Goal: Information Seeking & Learning: Compare options

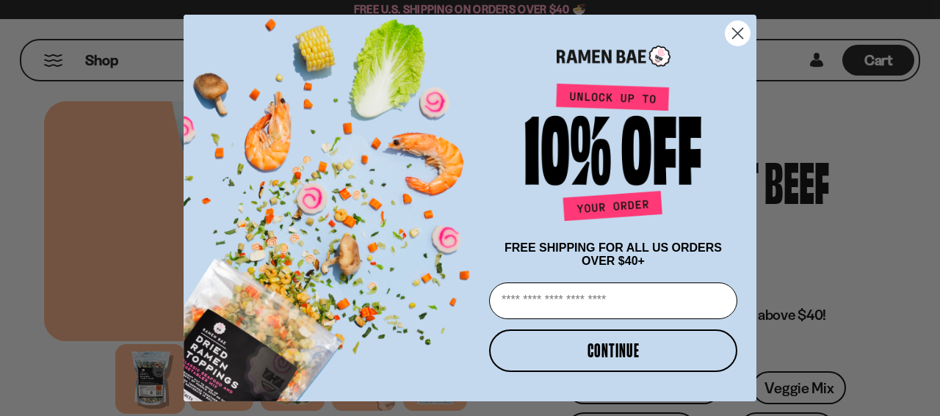
click at [740, 29] on icon "Close dialog" at bounding box center [738, 34] width 26 height 26
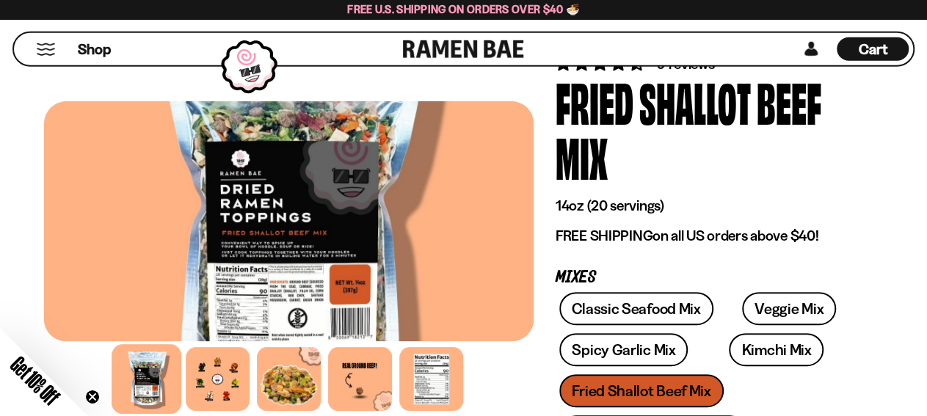
scroll to position [229, 0]
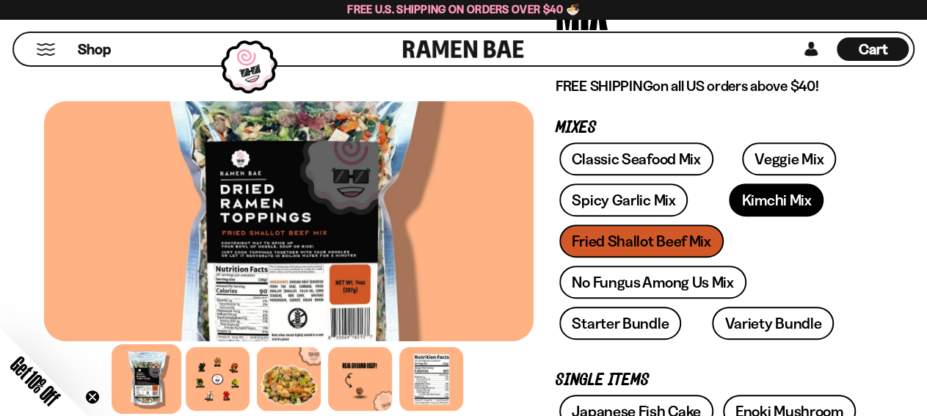
click at [755, 203] on link "Kimchi Mix" at bounding box center [776, 200] width 95 height 33
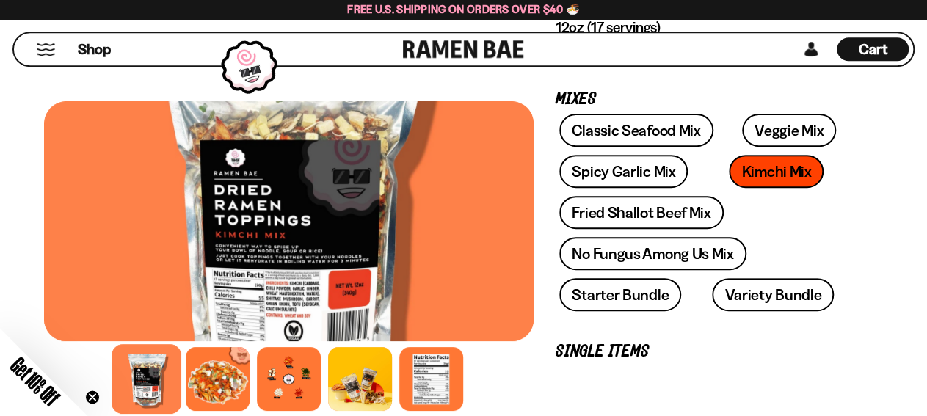
scroll to position [229, 0]
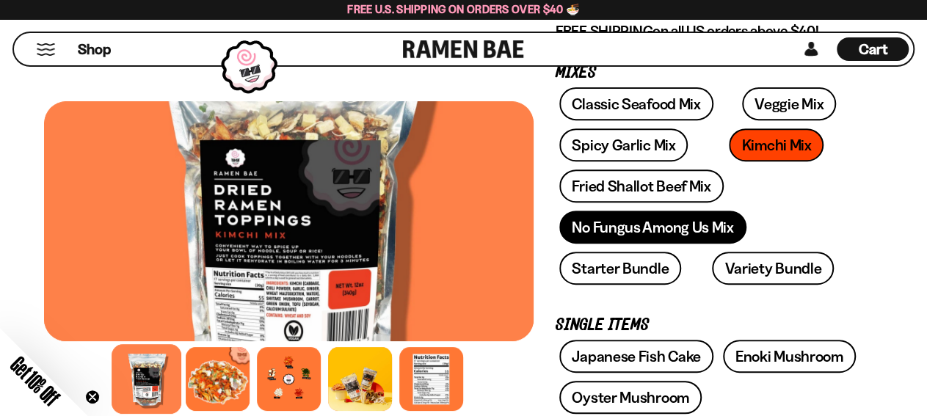
click at [623, 231] on link "No Fungus Among Us Mix" at bounding box center [652, 227] width 186 height 33
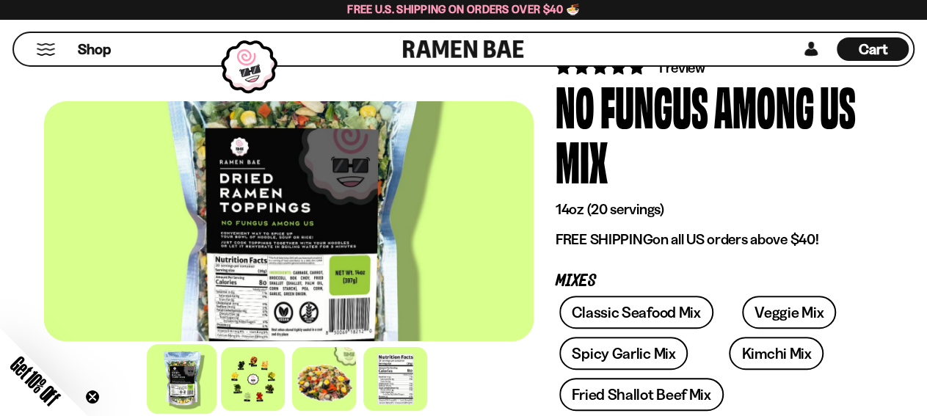
scroll to position [153, 0]
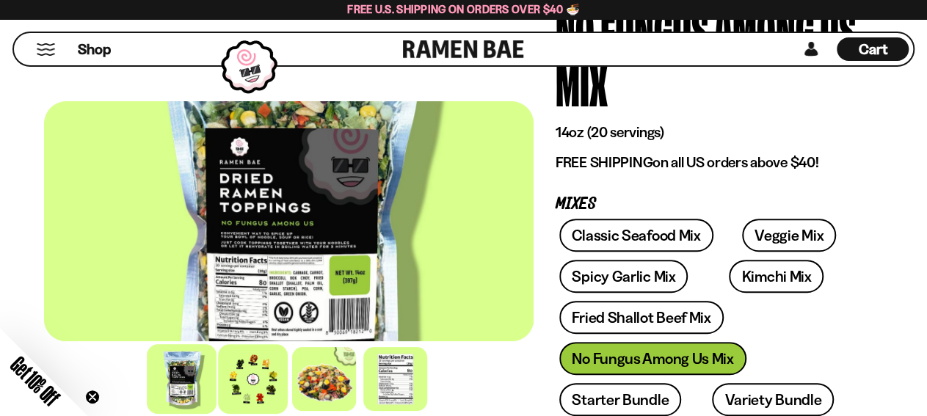
click at [250, 382] on div at bounding box center [253, 379] width 70 height 70
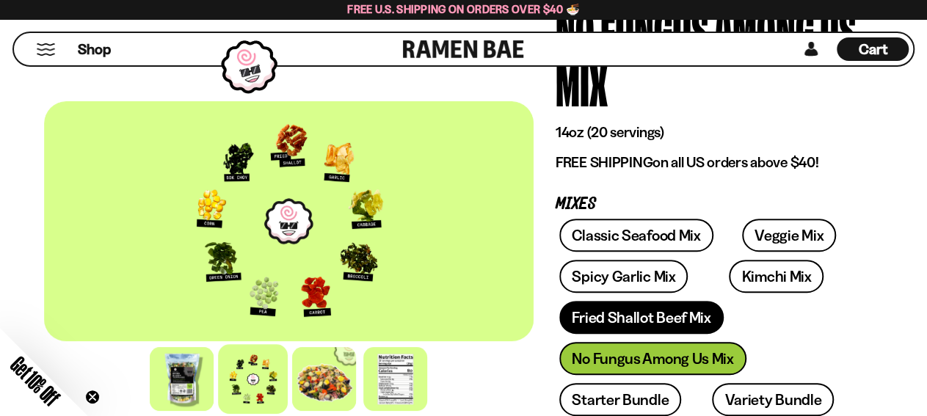
click at [607, 324] on link "Fried Shallot Beef Mix" at bounding box center [641, 317] width 164 height 33
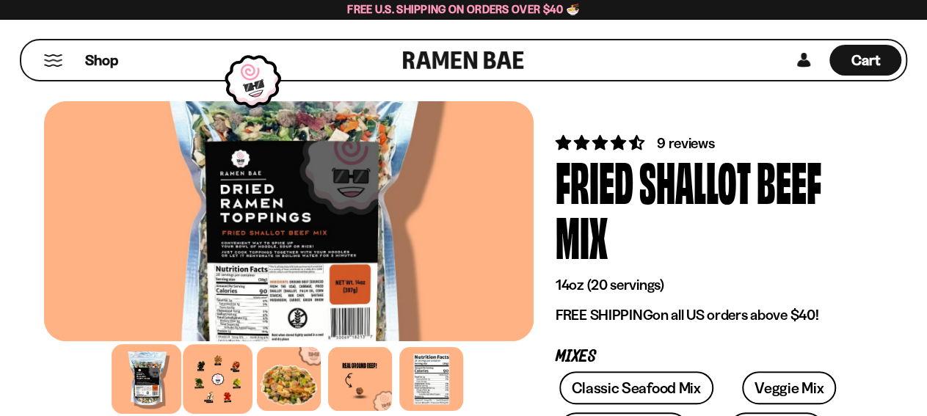
click at [231, 379] on div at bounding box center [218, 379] width 70 height 70
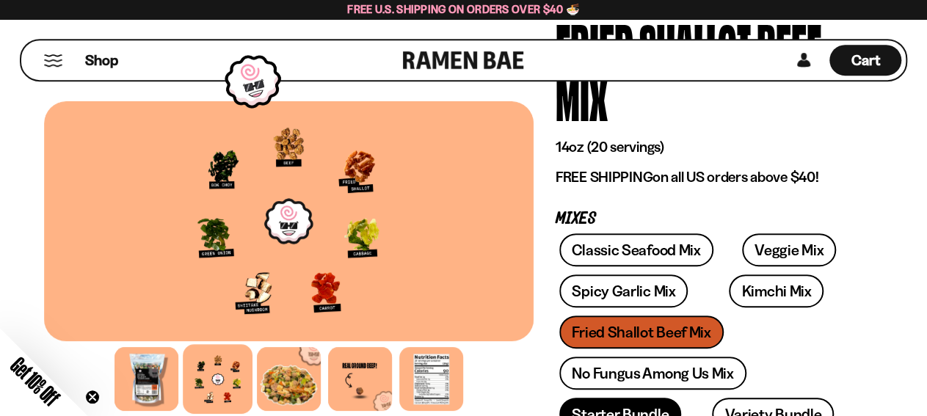
scroll to position [229, 0]
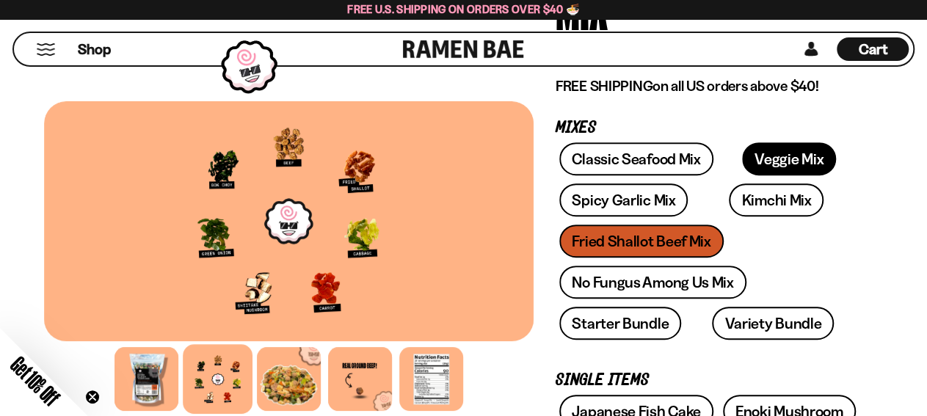
click at [750, 159] on link "Veggie Mix" at bounding box center [789, 158] width 94 height 33
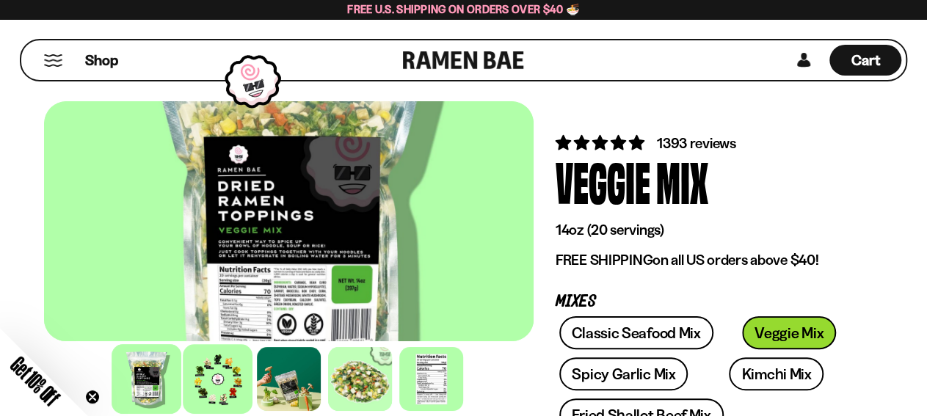
click at [220, 390] on div at bounding box center [218, 379] width 70 height 70
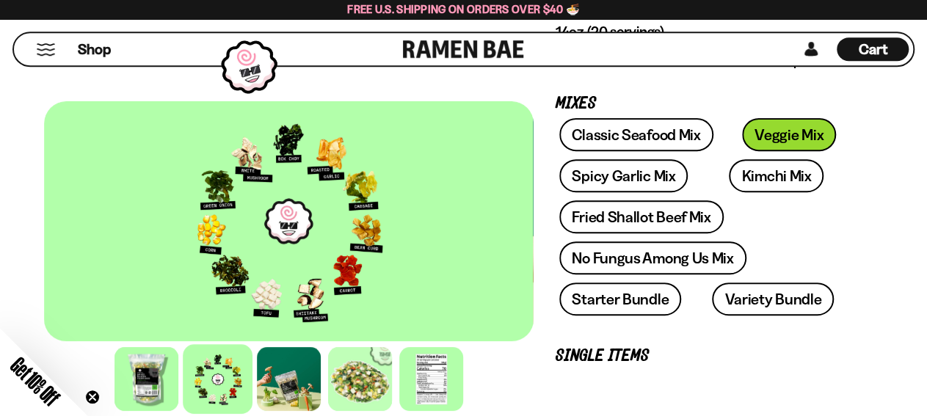
scroll to position [229, 0]
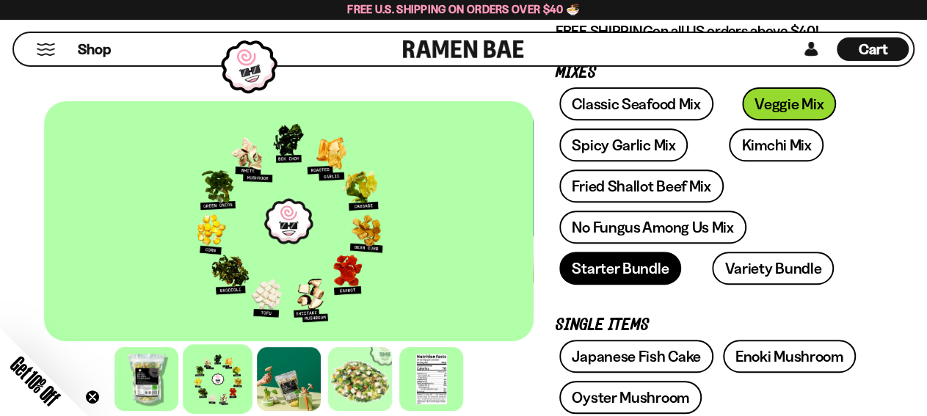
click at [592, 271] on link "Starter Bundle" at bounding box center [620, 268] width 122 height 33
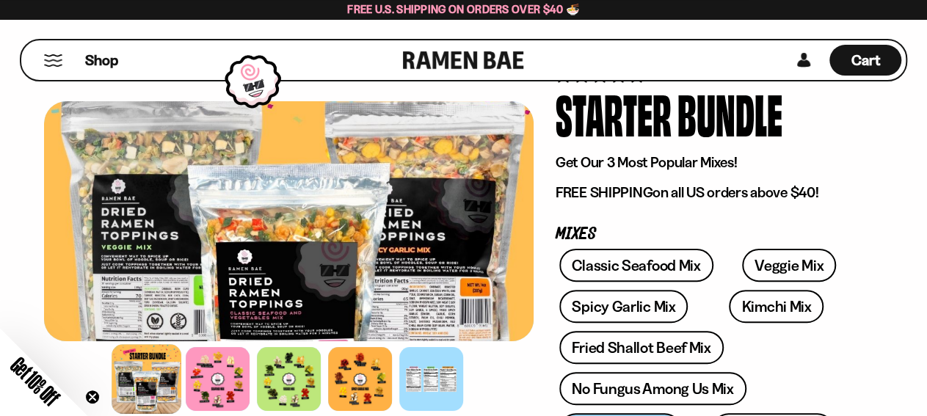
scroll to position [153, 0]
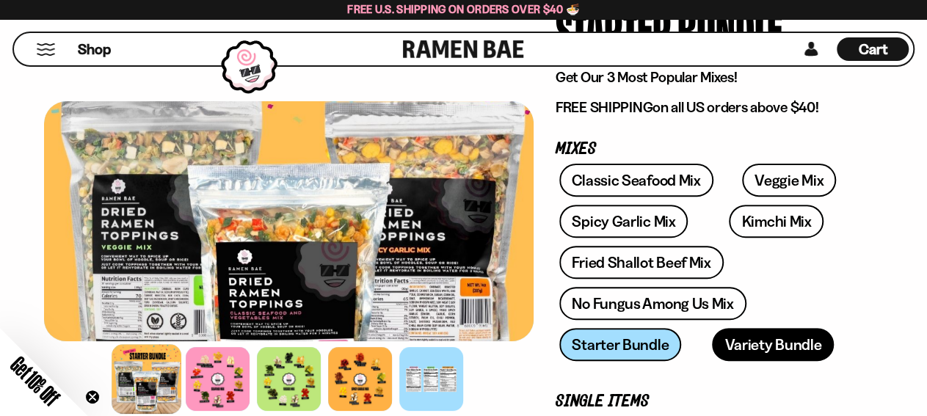
drag, startPoint x: 739, startPoint y: 347, endPoint x: 729, endPoint y: 347, distance: 9.5
click at [738, 347] on link "Variety Bundle" at bounding box center [773, 344] width 122 height 33
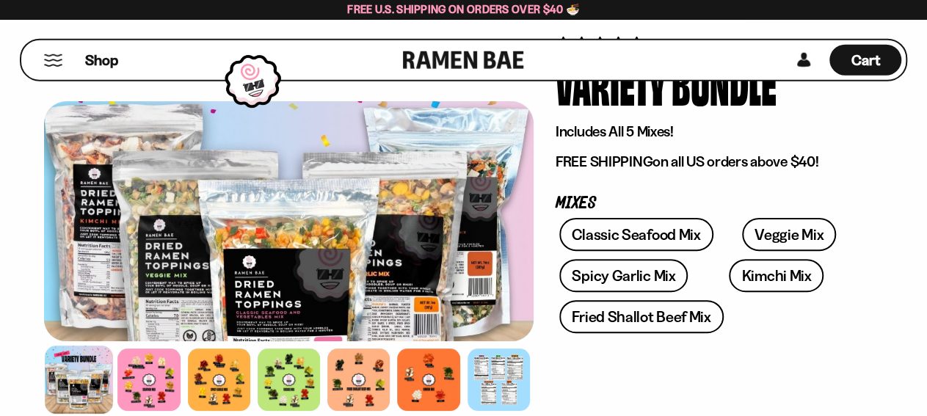
scroll to position [153, 0]
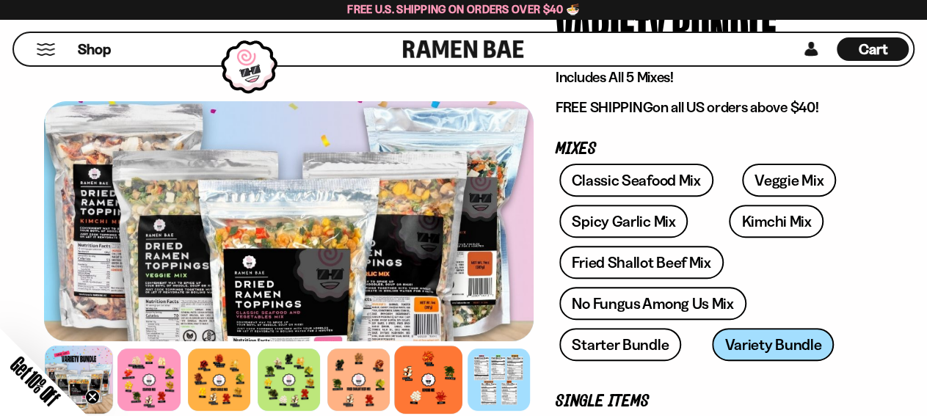
click at [427, 393] on div at bounding box center [428, 380] width 68 height 68
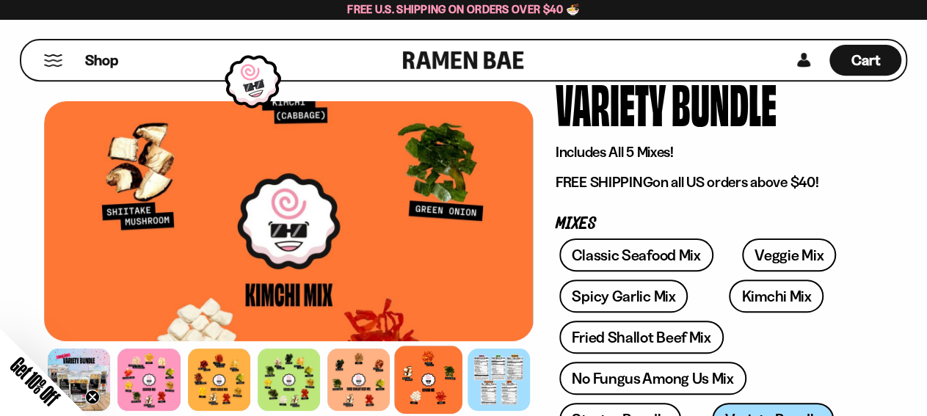
scroll to position [76, 0]
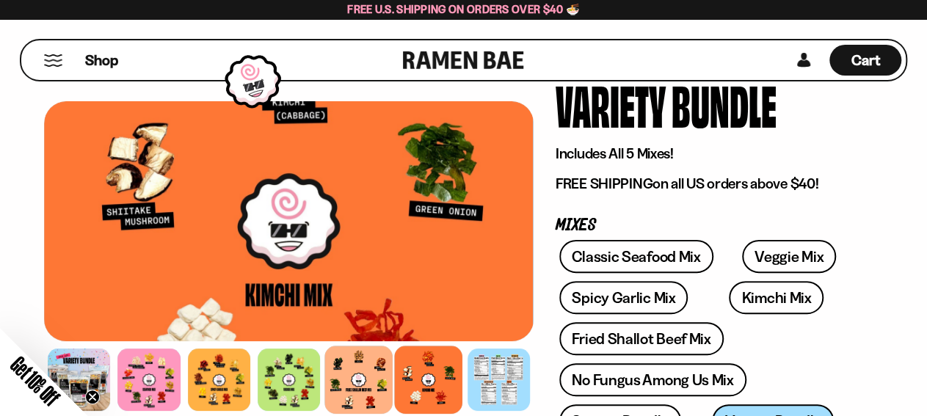
click at [365, 377] on div at bounding box center [358, 380] width 68 height 68
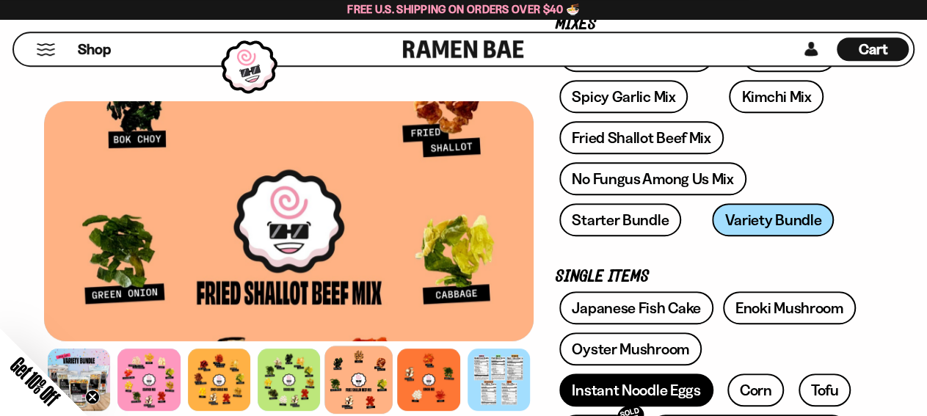
scroll to position [382, 0]
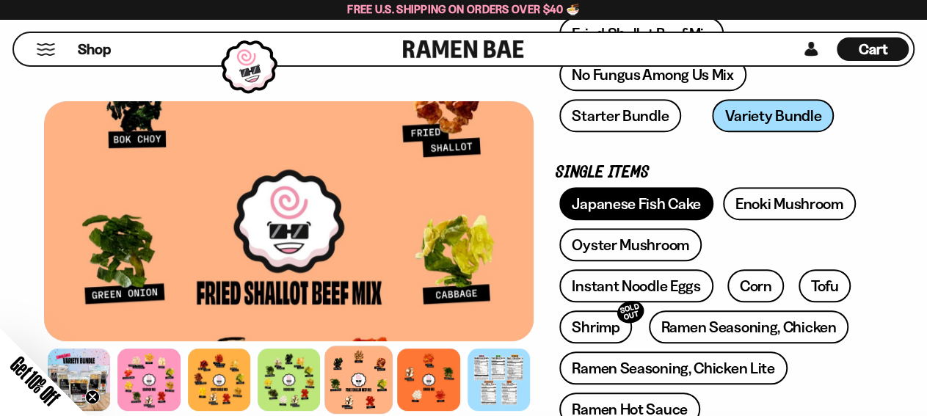
click at [628, 208] on link "Japanese Fish Cake" at bounding box center [636, 203] width 154 height 33
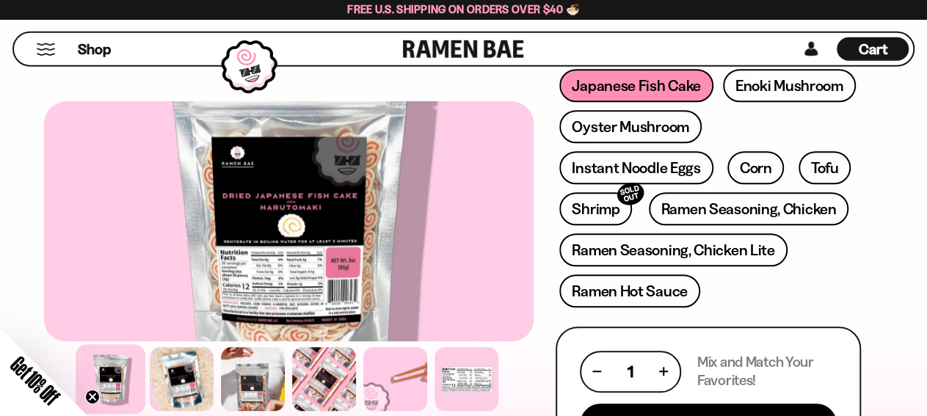
scroll to position [534, 0]
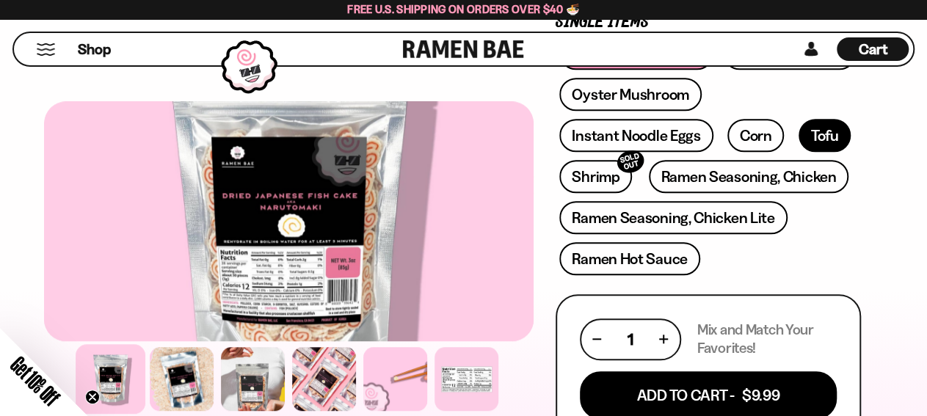
click at [819, 139] on link "Tofu" at bounding box center [825, 135] width 53 height 33
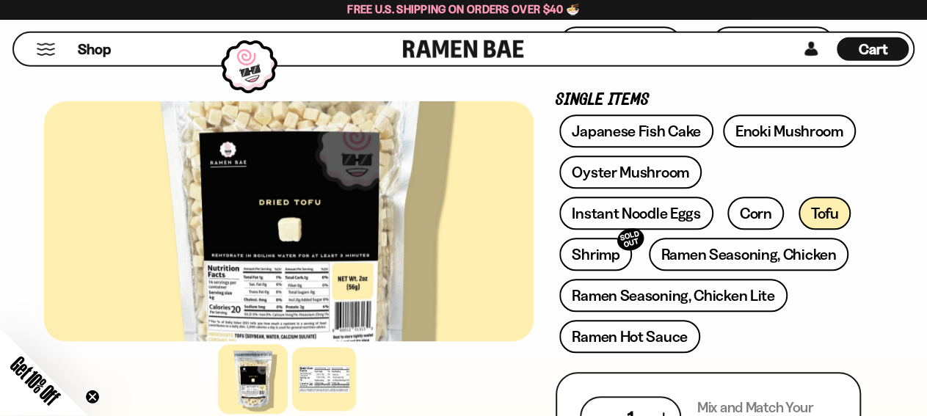
scroll to position [458, 0]
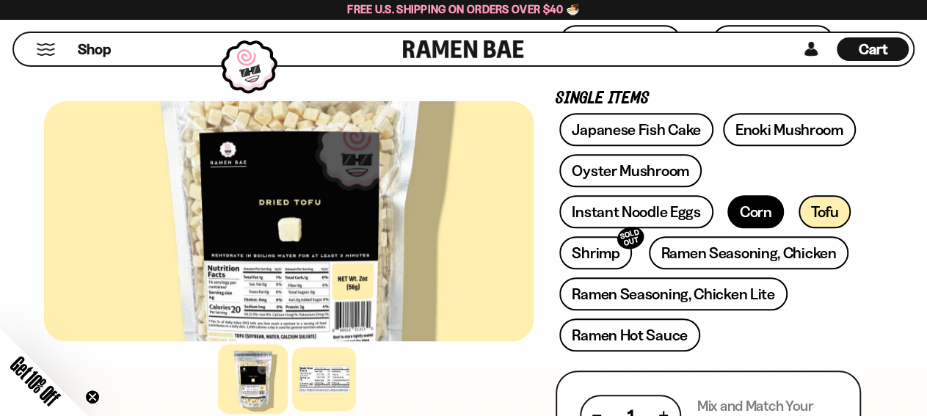
click at [745, 213] on link "Corn" at bounding box center [756, 211] width 57 height 33
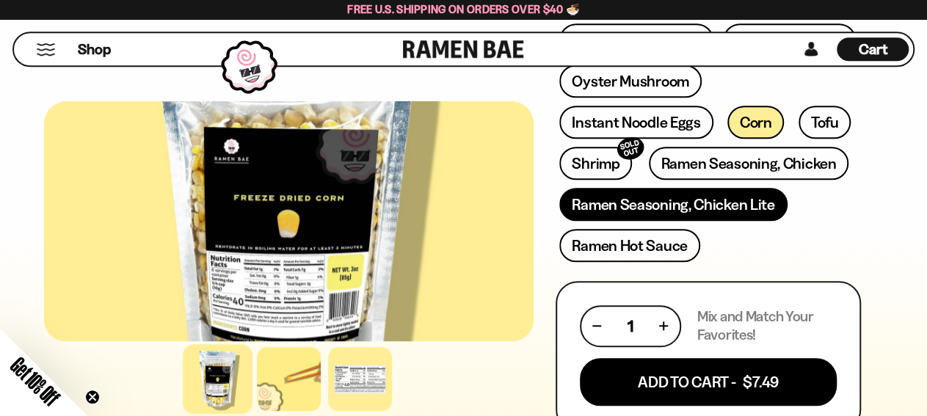
scroll to position [458, 0]
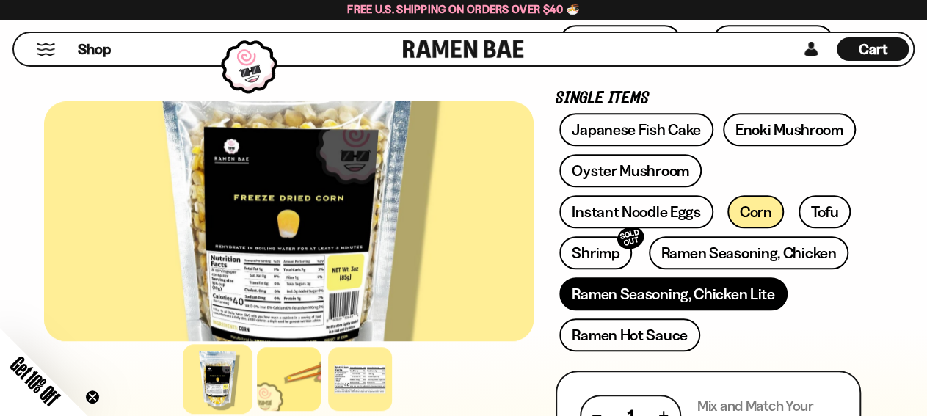
click at [703, 287] on link "Ramen Seasoning, Chicken Lite" at bounding box center [673, 293] width 228 height 33
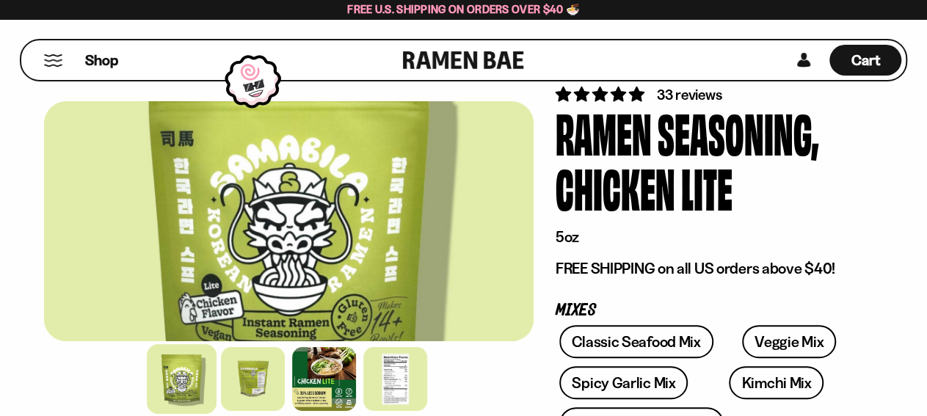
scroll to position [76, 0]
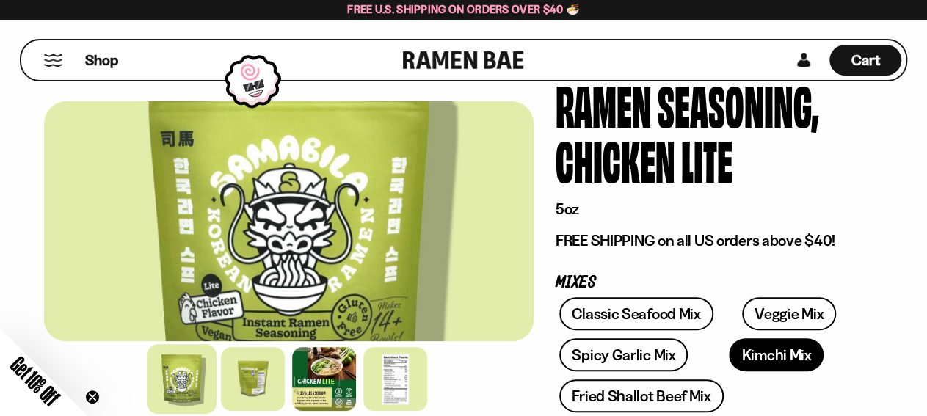
click at [730, 351] on link "Kimchi Mix" at bounding box center [776, 354] width 95 height 33
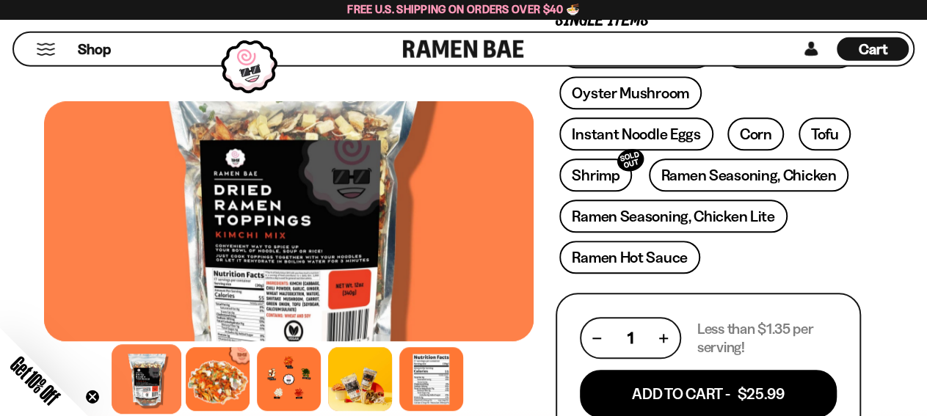
scroll to position [534, 0]
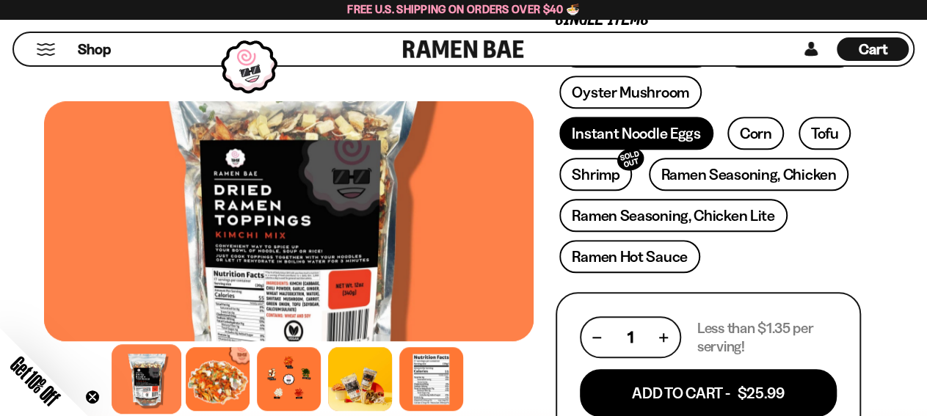
click at [570, 136] on link "Instant Noodle Eggs" at bounding box center [635, 133] width 153 height 33
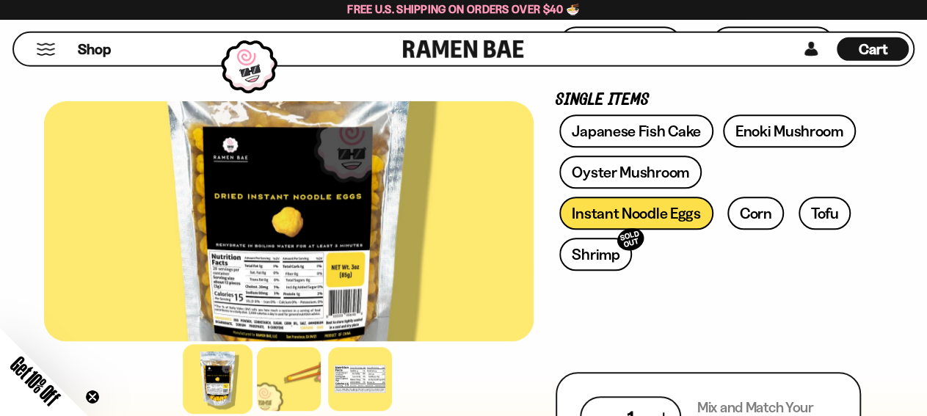
scroll to position [458, 0]
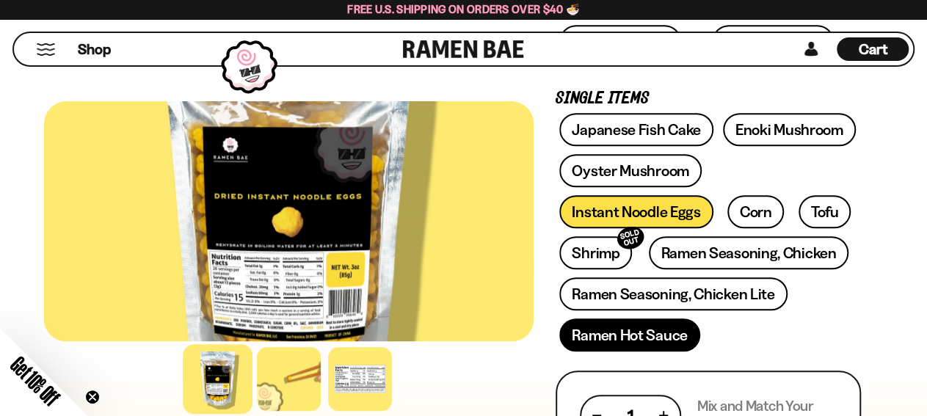
click at [634, 338] on link "Ramen Hot Sauce" at bounding box center [629, 335] width 141 height 33
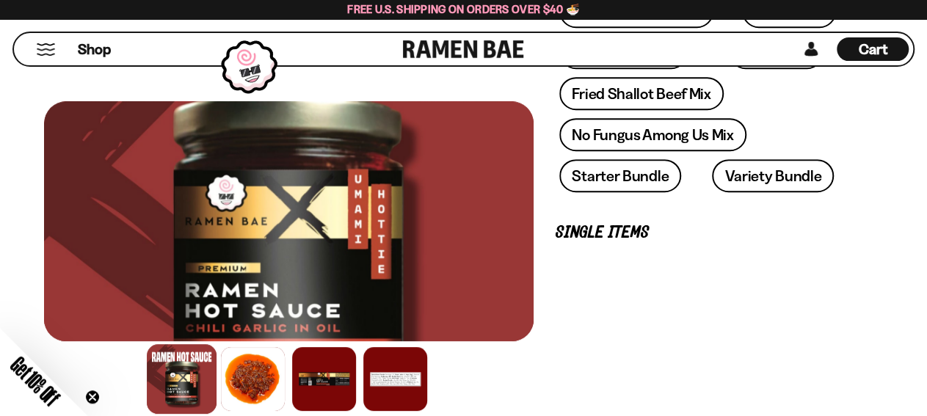
scroll to position [458, 0]
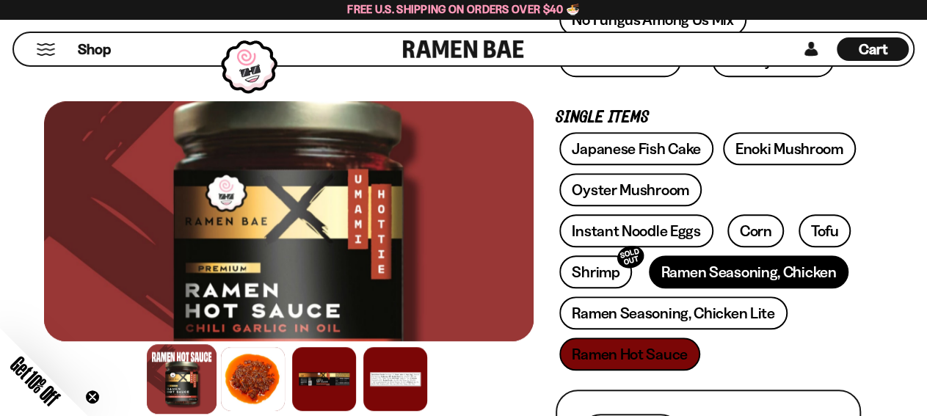
click at [752, 275] on link "Ramen Seasoning, Chicken" at bounding box center [749, 271] width 200 height 33
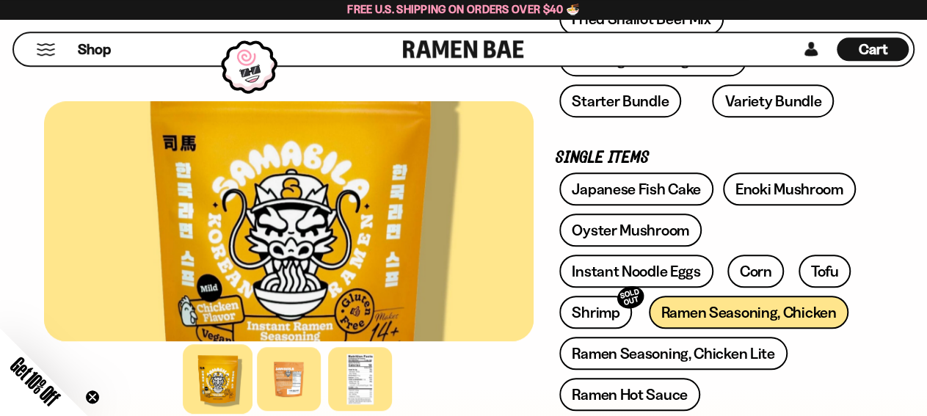
scroll to position [153, 0]
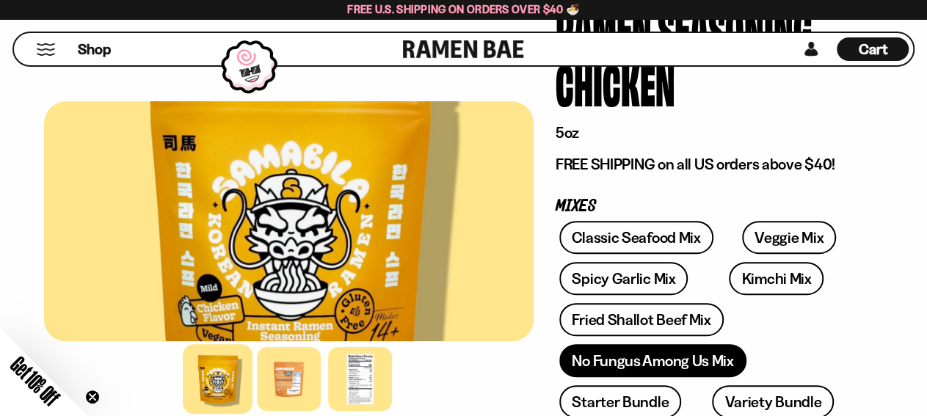
click at [634, 363] on link "No Fungus Among Us Mix" at bounding box center [652, 360] width 186 height 33
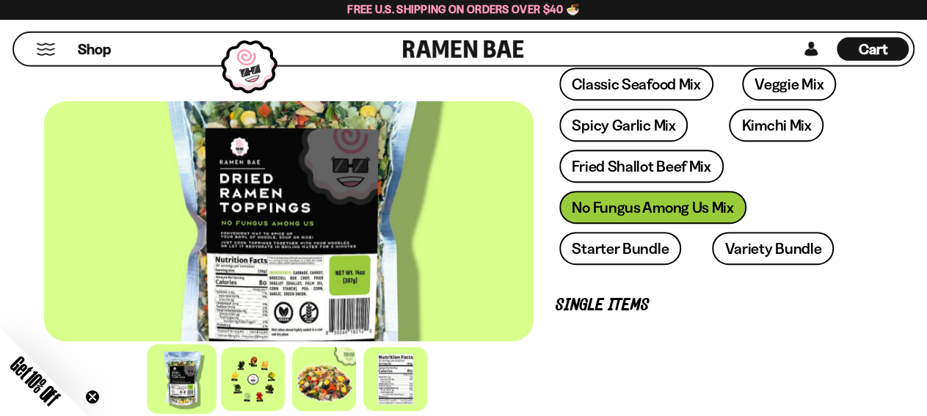
scroll to position [305, 0]
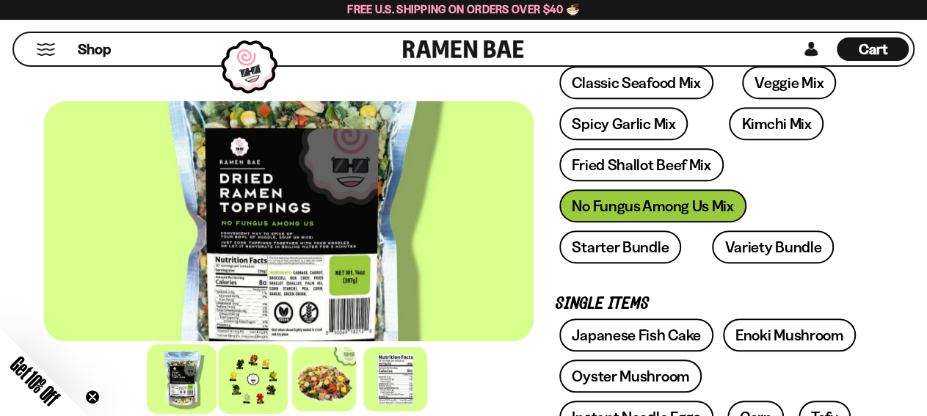
click at [250, 384] on div at bounding box center [253, 379] width 70 height 70
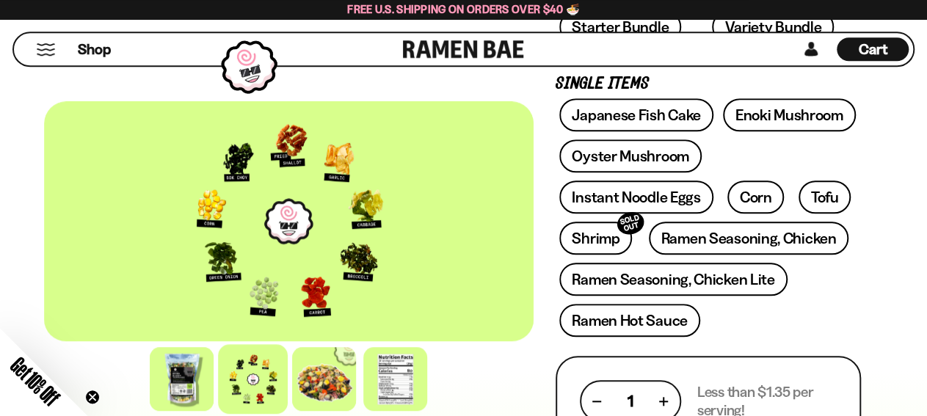
scroll to position [534, 0]
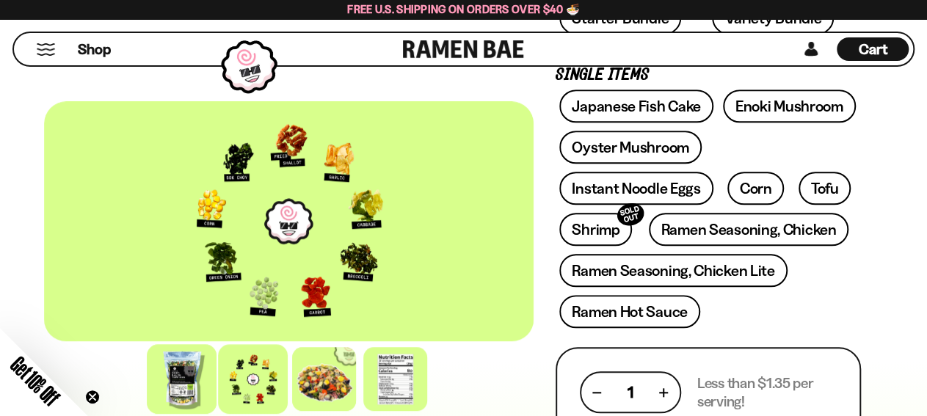
drag, startPoint x: 173, startPoint y: 380, endPoint x: 178, endPoint y: 371, distance: 10.0
click at [173, 380] on div at bounding box center [182, 379] width 70 height 70
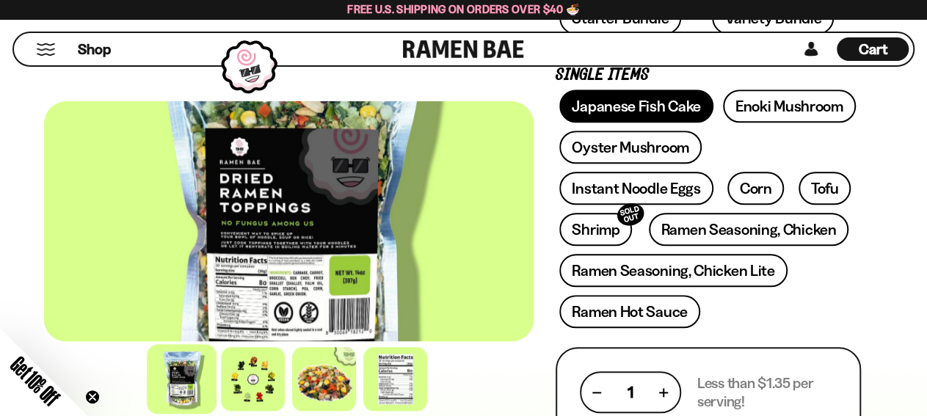
click at [598, 108] on link "Japanese Fish Cake" at bounding box center [636, 106] width 154 height 33
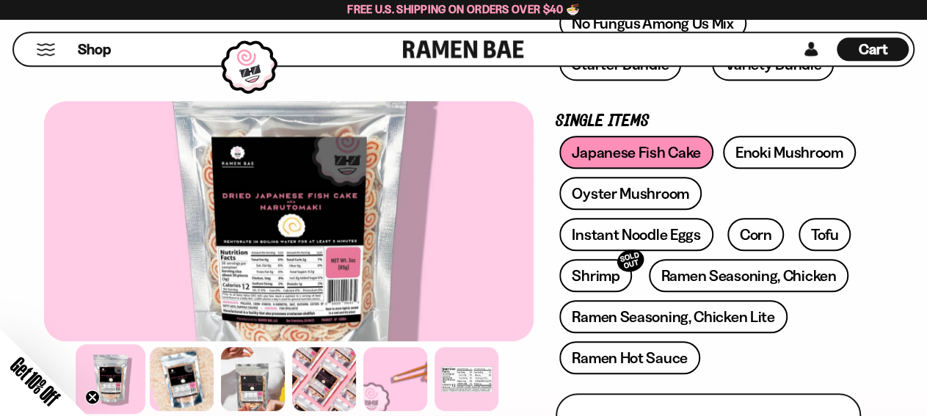
scroll to position [382, 0]
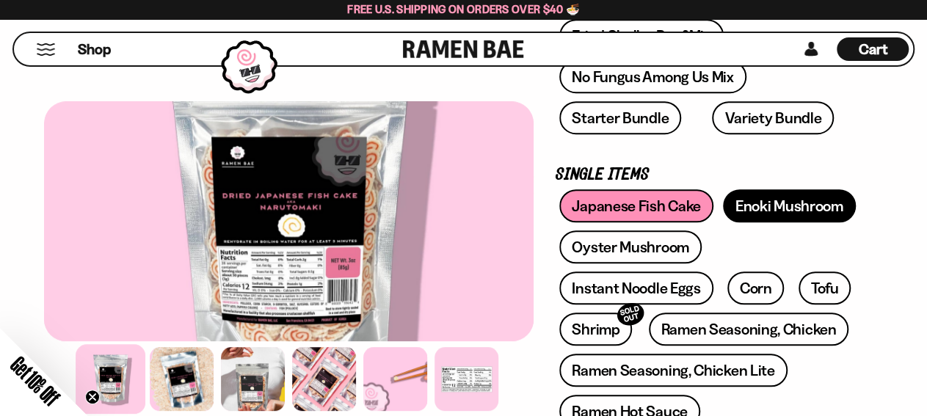
click at [766, 206] on link "Enoki Mushroom" at bounding box center [789, 205] width 133 height 33
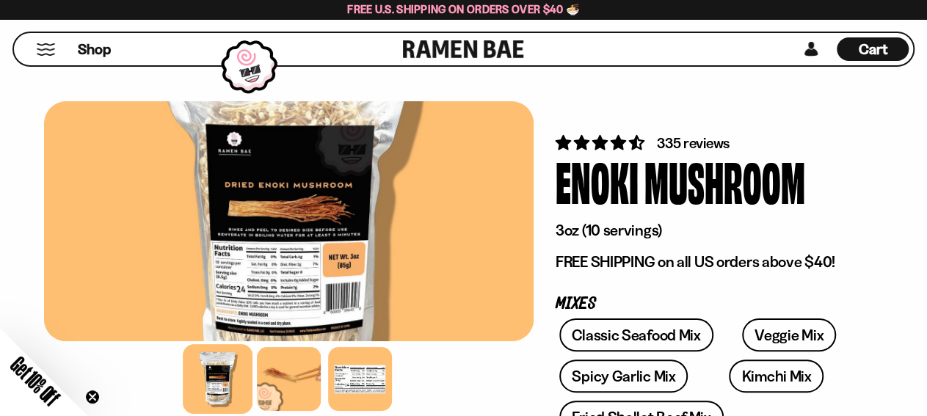
scroll to position [153, 0]
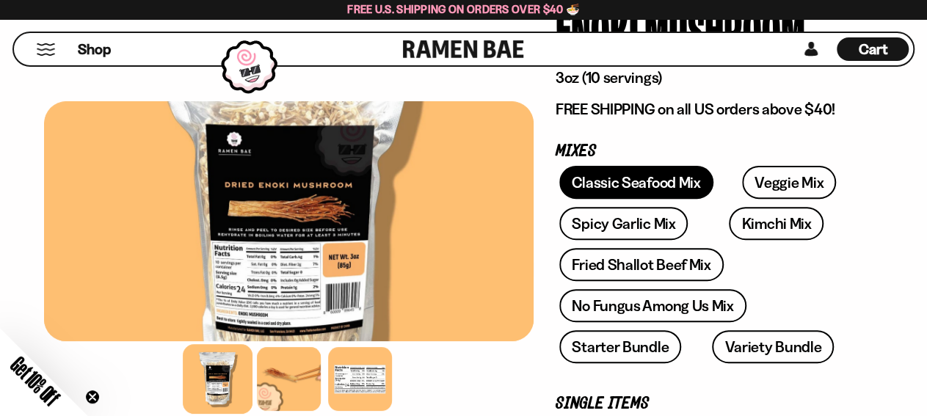
click at [635, 186] on link "Classic Seafood Mix" at bounding box center [635, 182] width 153 height 33
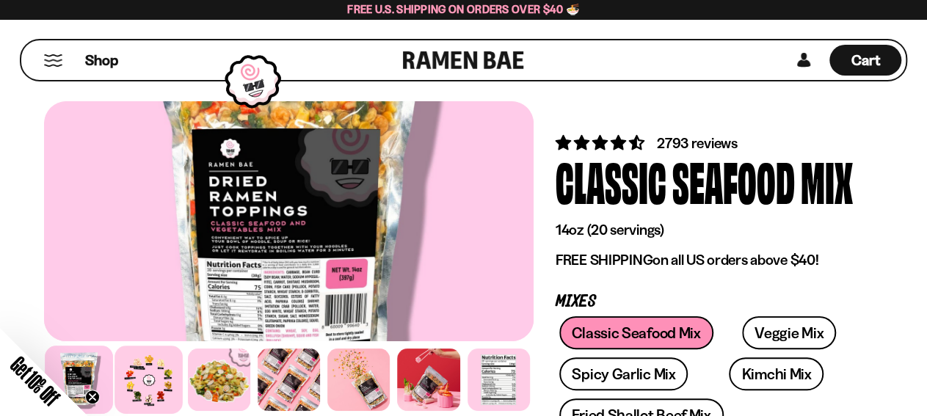
click at [146, 396] on div at bounding box center [149, 380] width 68 height 68
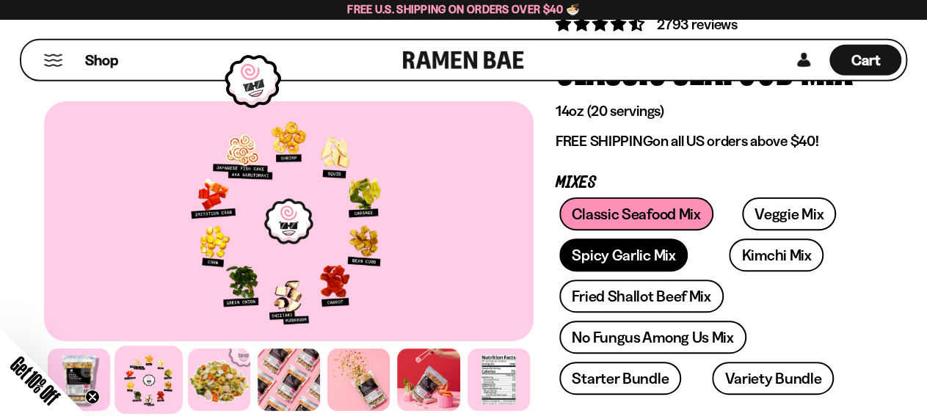
scroll to position [153, 0]
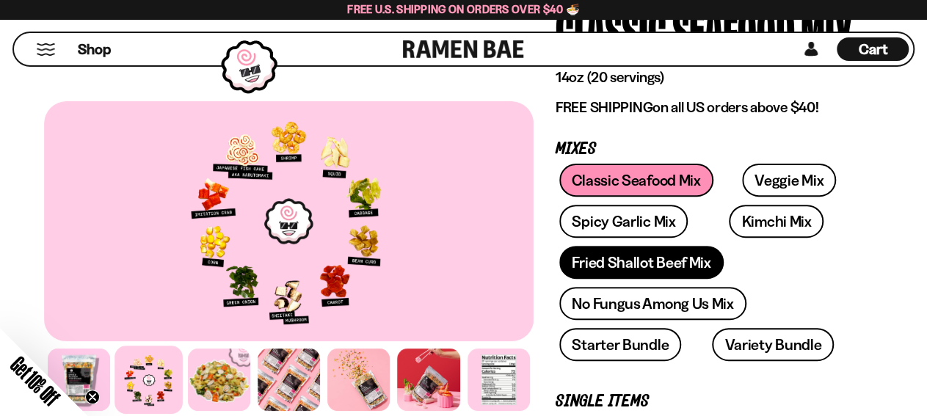
click at [612, 261] on link "Fried Shallot Beef Mix" at bounding box center [641, 262] width 164 height 33
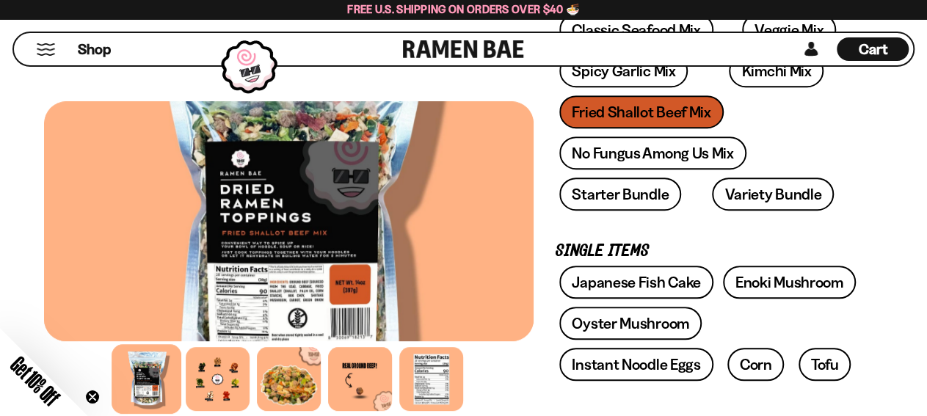
scroll to position [382, 0]
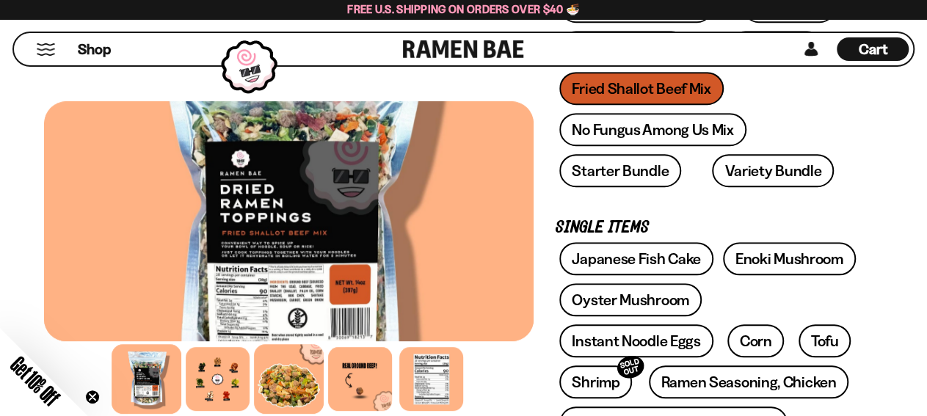
click at [290, 381] on div at bounding box center [289, 379] width 70 height 70
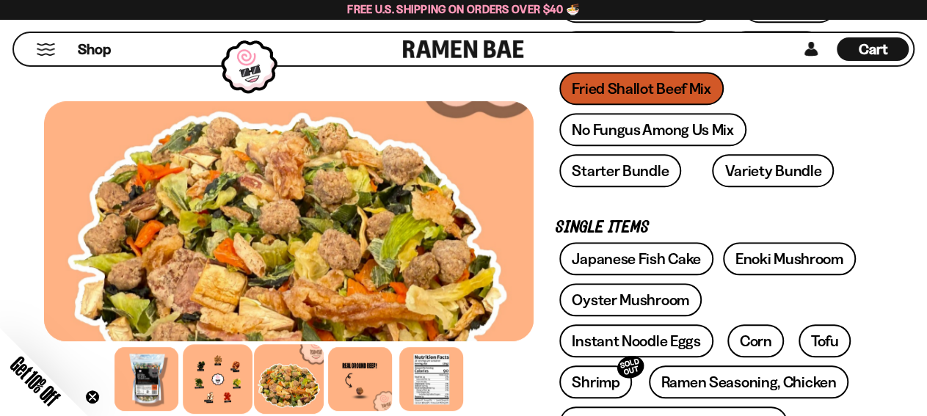
click at [231, 381] on div at bounding box center [218, 379] width 70 height 70
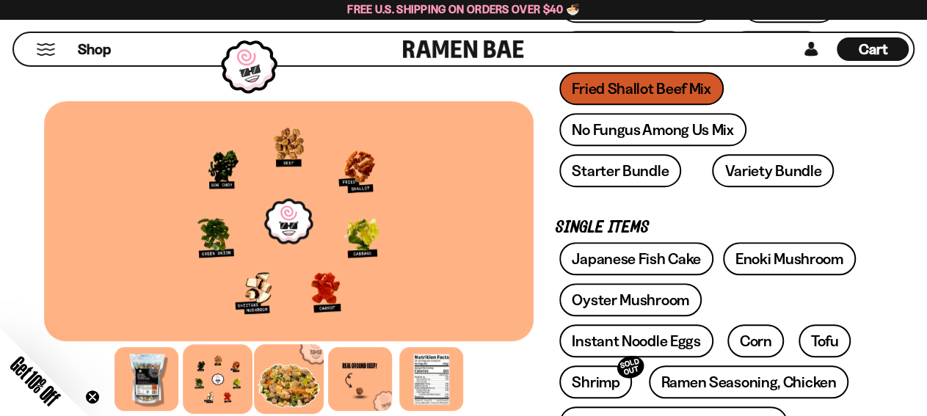
click at [278, 391] on div at bounding box center [289, 379] width 70 height 70
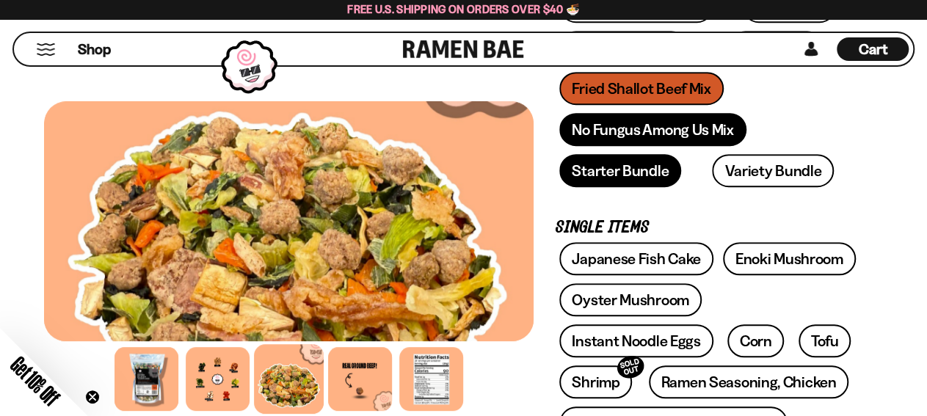
drag, startPoint x: 642, startPoint y: 139, endPoint x: 623, endPoint y: 164, distance: 31.6
click at [641, 139] on link "No Fungus Among Us Mix" at bounding box center [652, 129] width 186 height 33
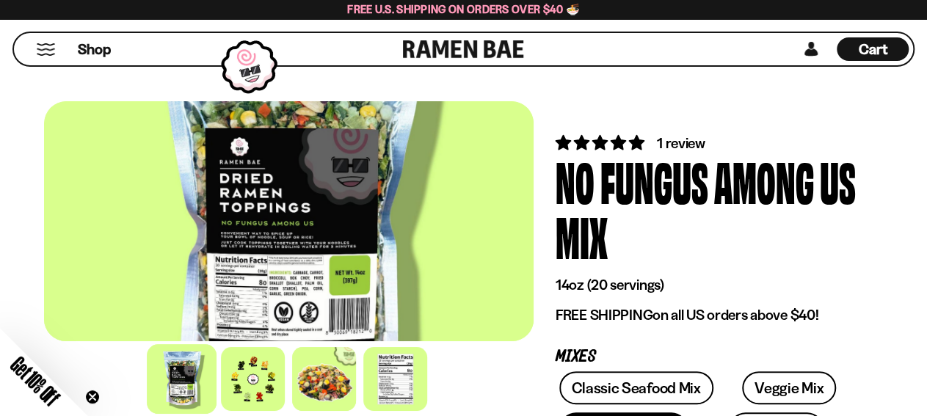
scroll to position [229, 0]
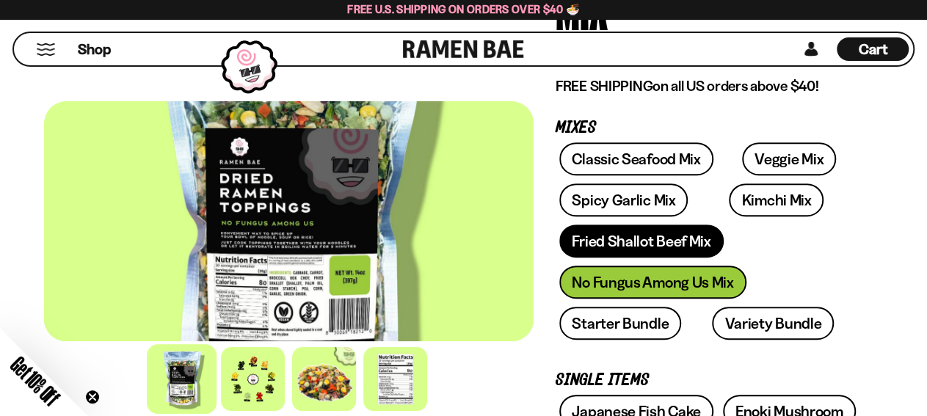
drag, startPoint x: 619, startPoint y: 239, endPoint x: 610, endPoint y: 243, distance: 9.8
click at [619, 240] on link "Fried Shallot Beef Mix" at bounding box center [641, 241] width 164 height 33
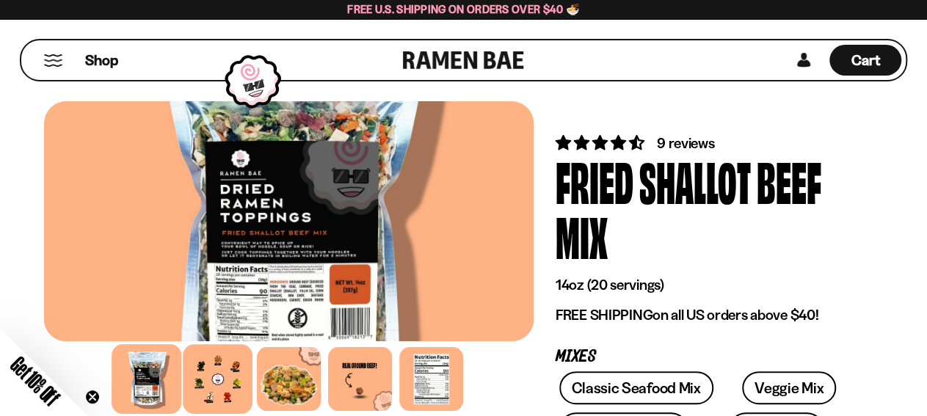
drag, startPoint x: 226, startPoint y: 374, endPoint x: 211, endPoint y: 392, distance: 22.9
click at [227, 375] on div at bounding box center [218, 379] width 70 height 70
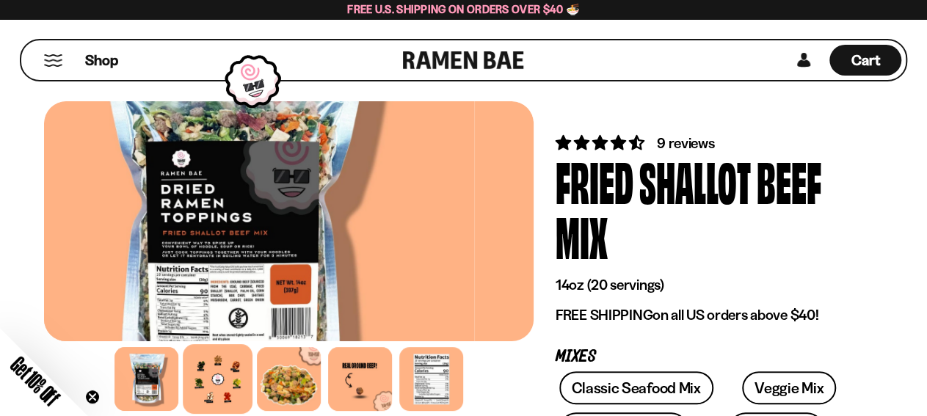
click at [214, 389] on div at bounding box center [218, 379] width 70 height 70
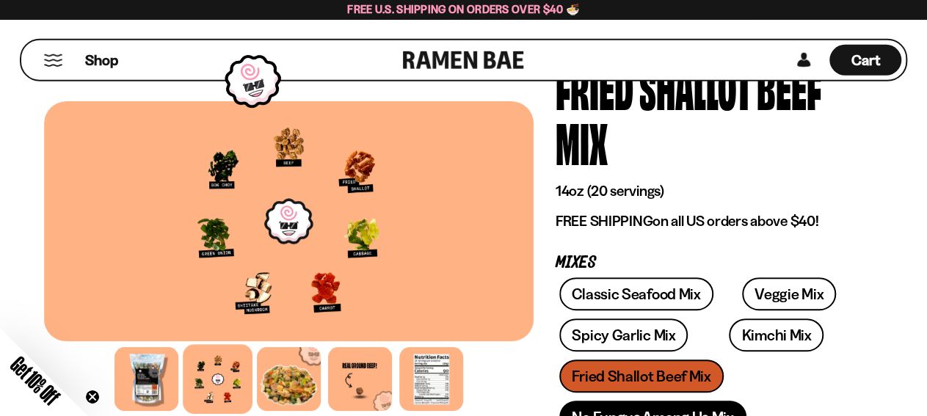
scroll to position [153, 0]
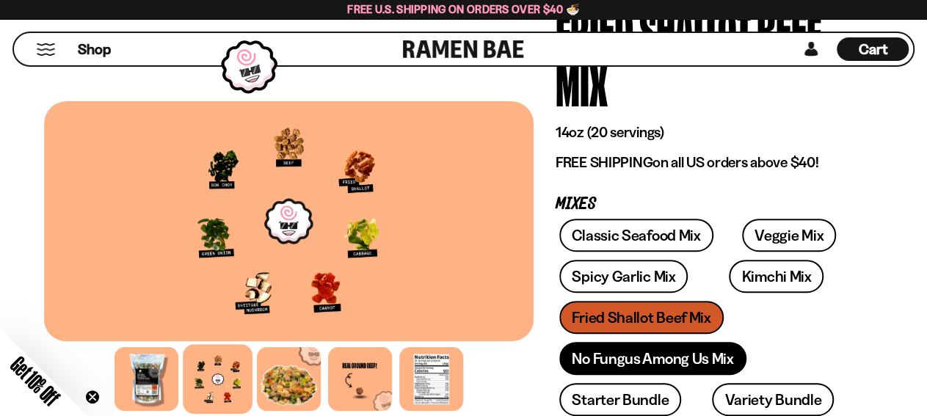
click at [606, 362] on link "No Fungus Among Us Mix" at bounding box center [652, 358] width 186 height 33
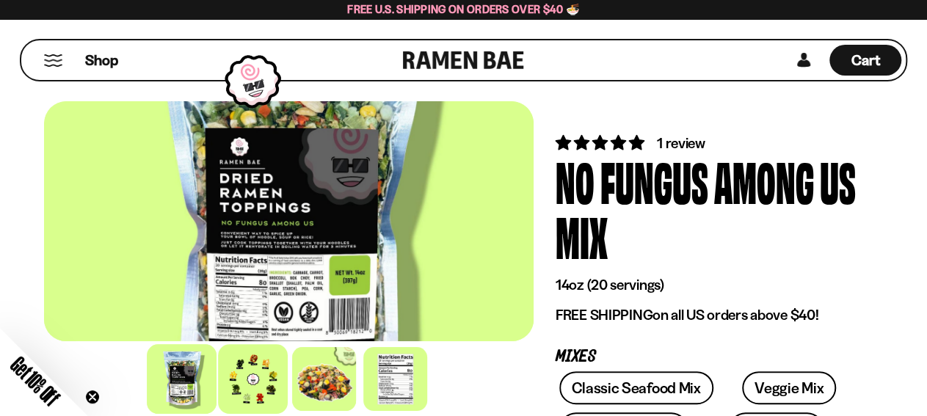
click at [259, 397] on div at bounding box center [253, 379] width 70 height 70
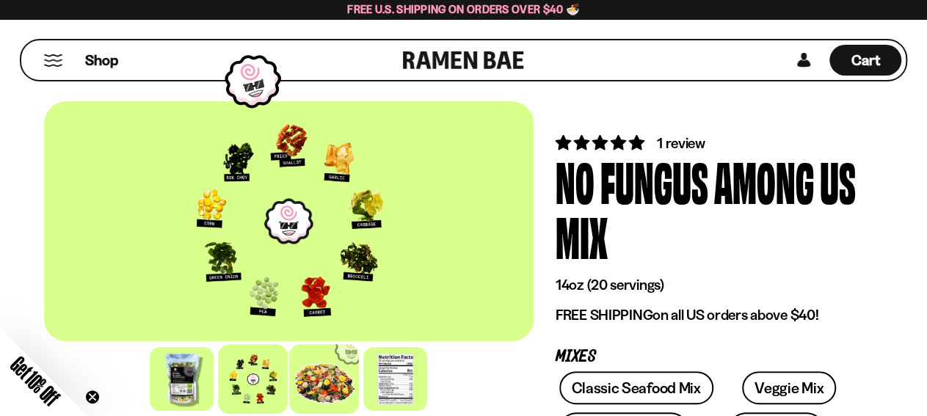
click at [341, 375] on div at bounding box center [324, 379] width 70 height 70
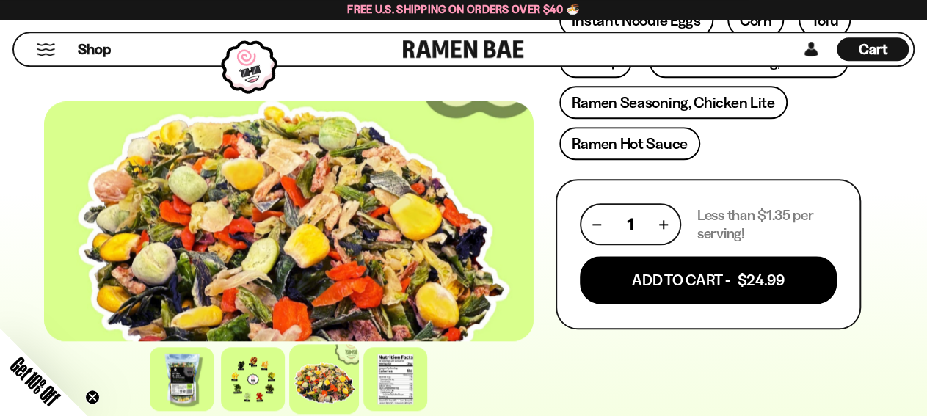
scroll to position [687, 0]
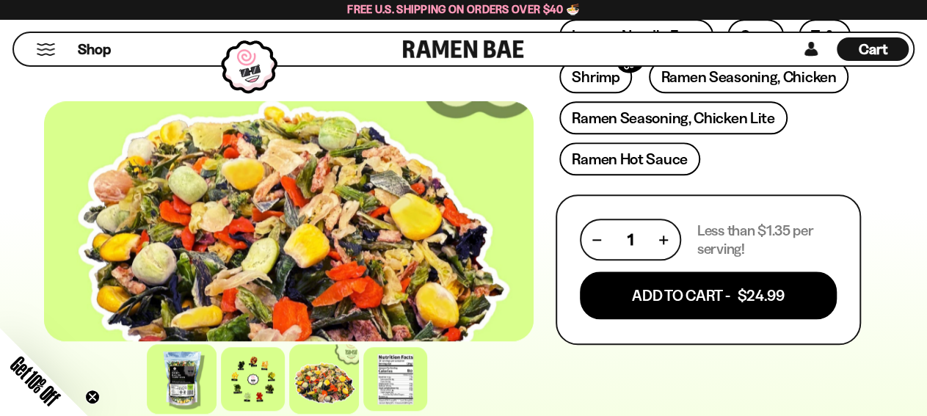
click at [171, 385] on div at bounding box center [182, 379] width 70 height 70
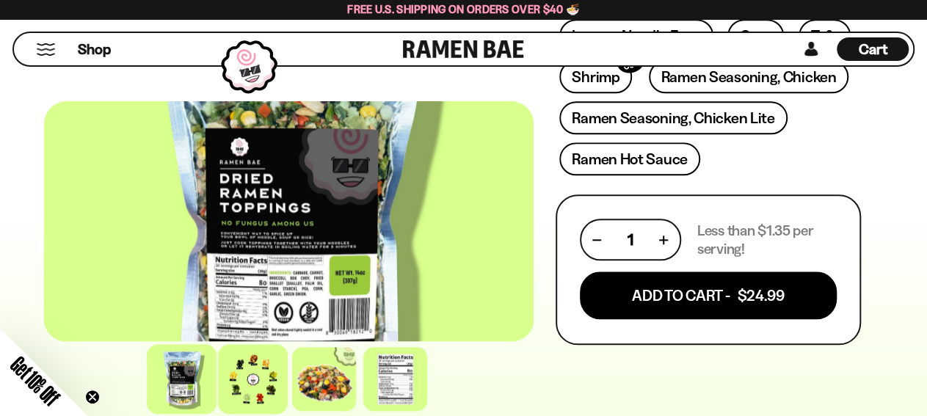
click at [249, 394] on div at bounding box center [253, 379] width 70 height 70
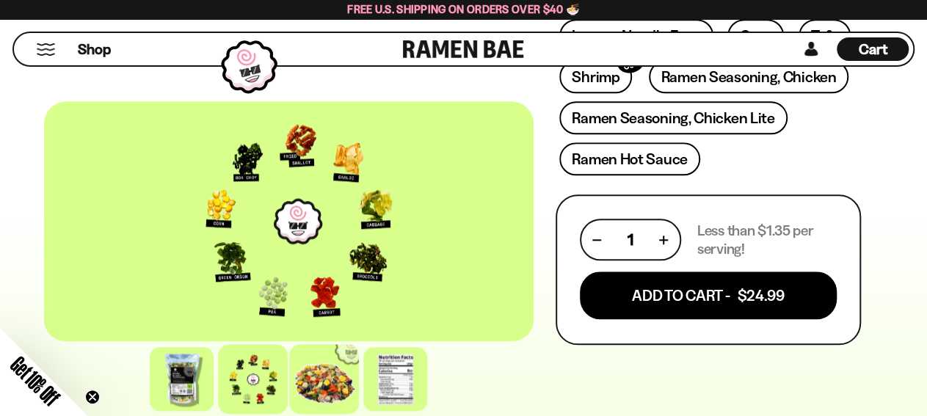
click at [334, 369] on div at bounding box center [324, 379] width 70 height 70
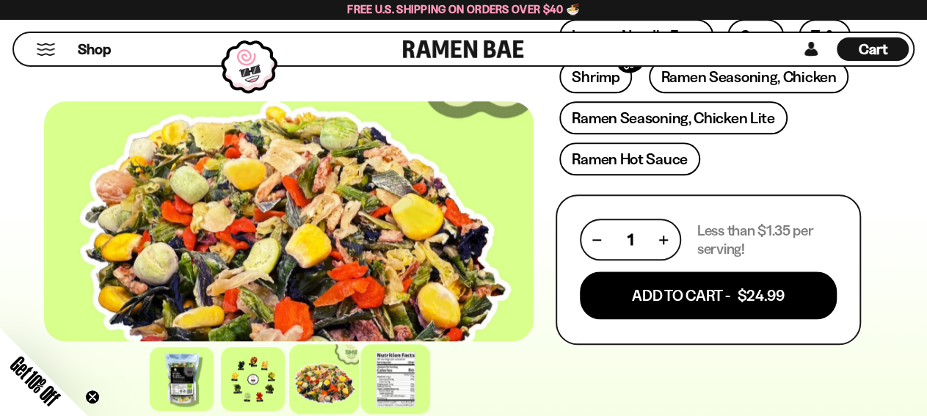
click at [416, 381] on div at bounding box center [395, 379] width 70 height 70
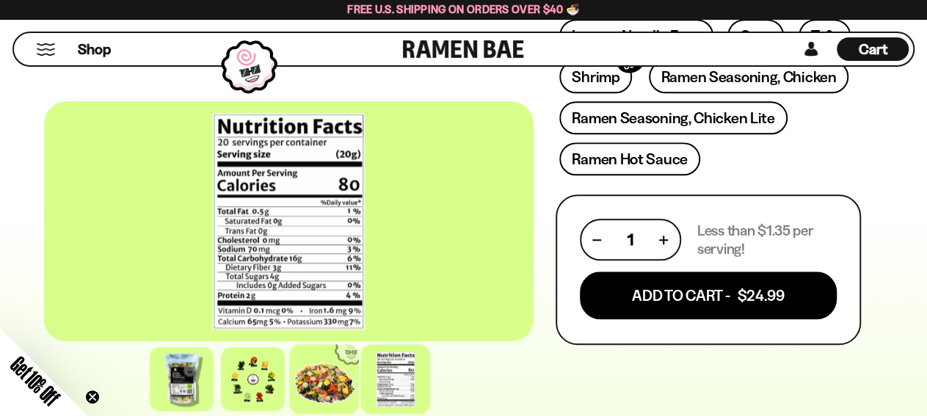
click at [327, 385] on div at bounding box center [324, 379] width 70 height 70
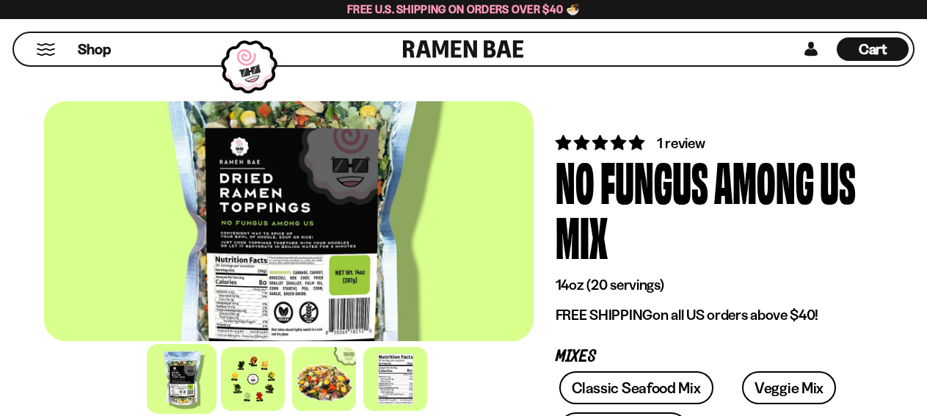
scroll to position [687, 0]
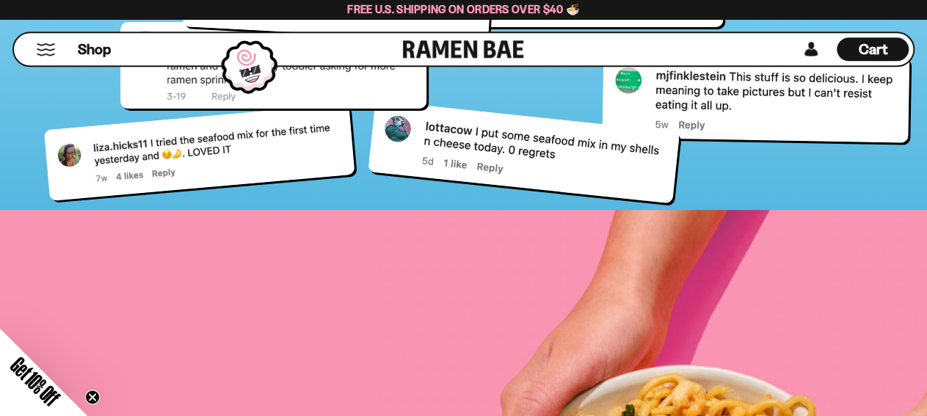
scroll to position [5497, 0]
